Goal: Subscribe to service/newsletter

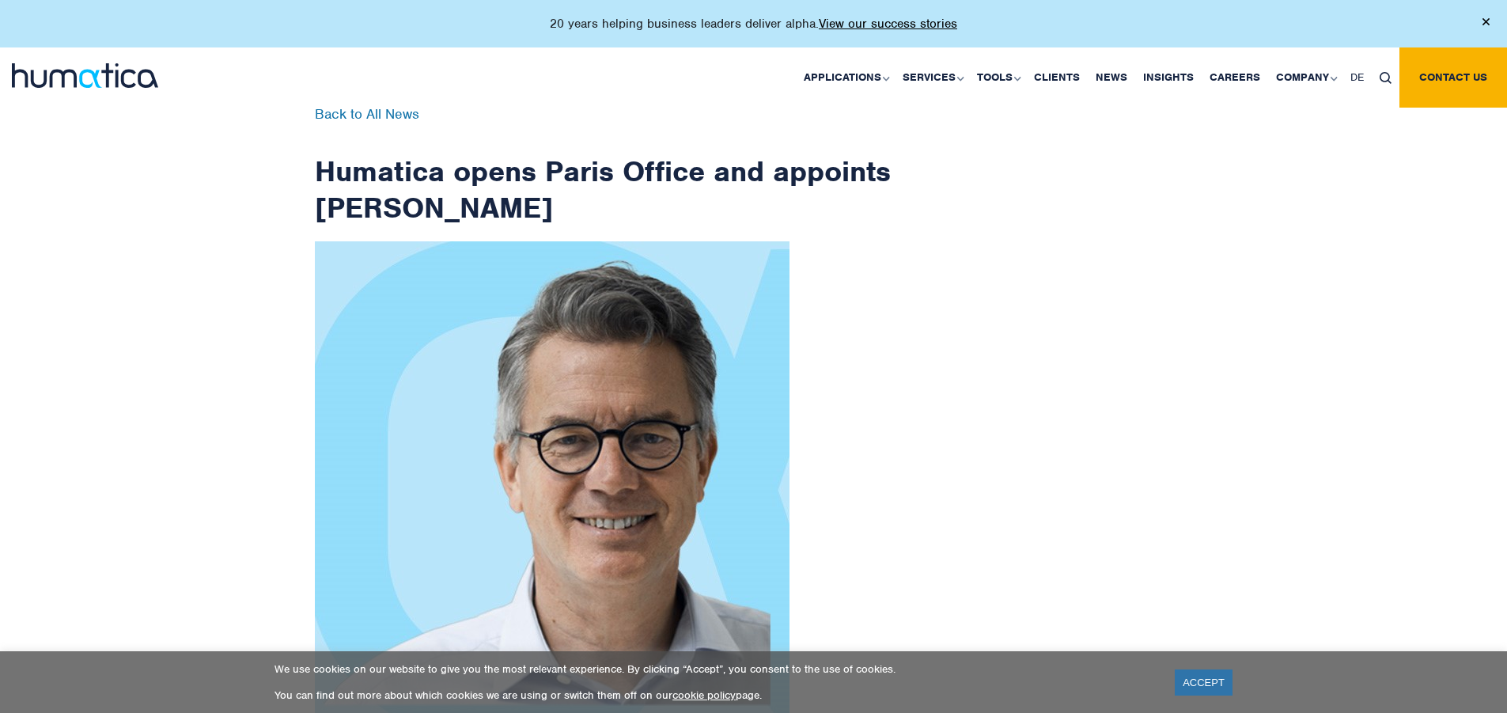
scroll to position [2524, 0]
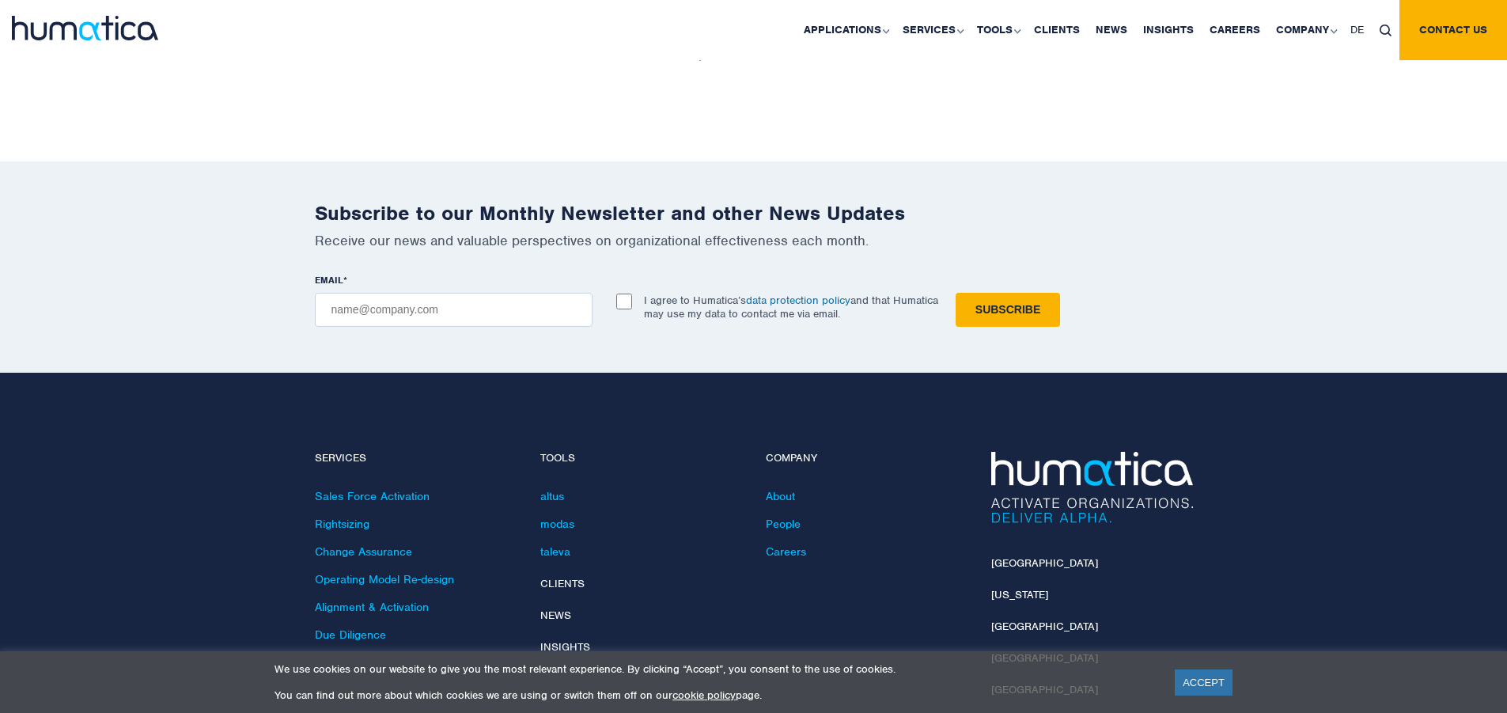
checkbox input "true"
type input "[EMAIL_ADDRESS][DOMAIN_NAME]"
click at [956, 293] on input "Subscribe" at bounding box center [1008, 310] width 104 height 34
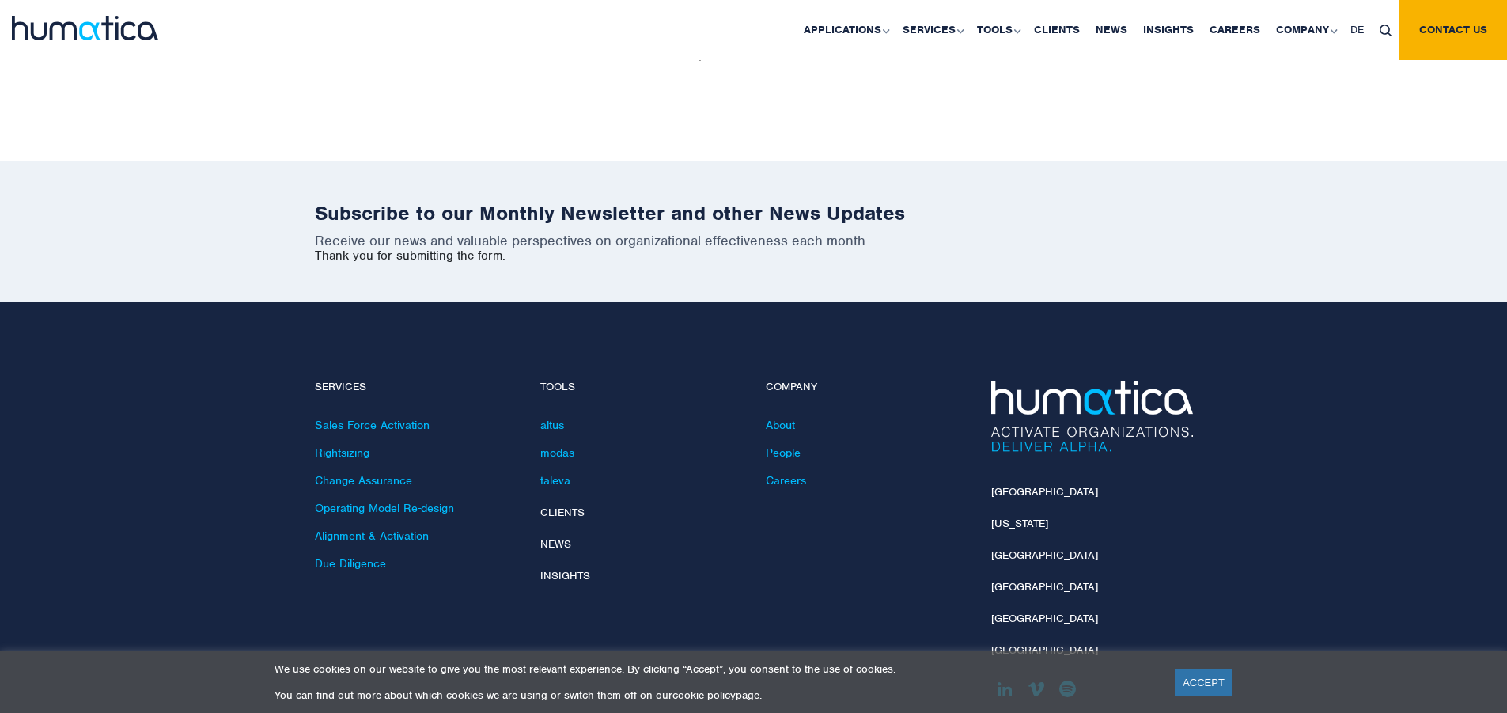
scroll to position [2453, 0]
